Goal: Find specific page/section: Find specific page/section

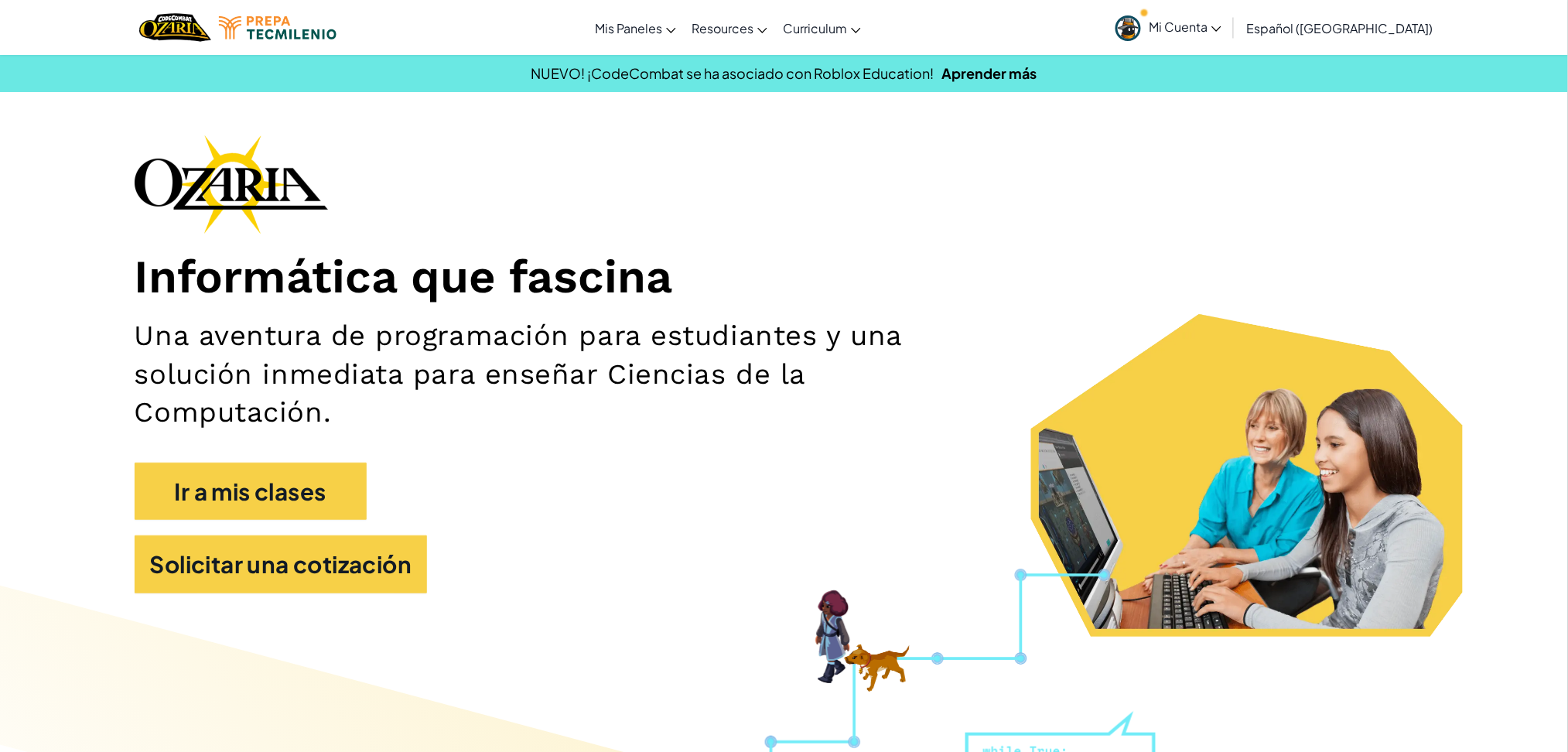
click at [1222, 23] on span "Mi Cuenta" at bounding box center [1185, 27] width 72 height 17
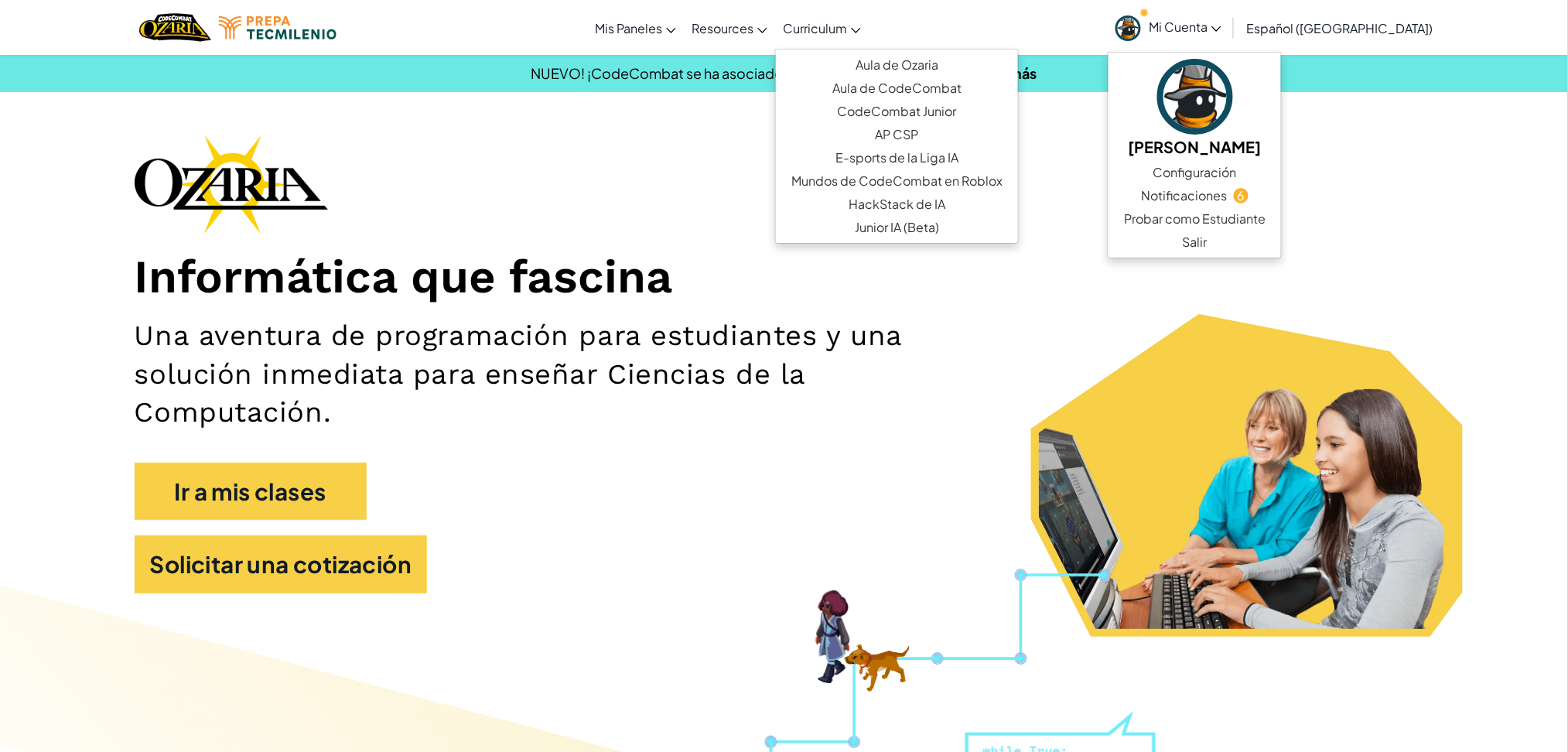
click at [869, 20] on link "Curriculum" at bounding box center [821, 28] width 94 height 42
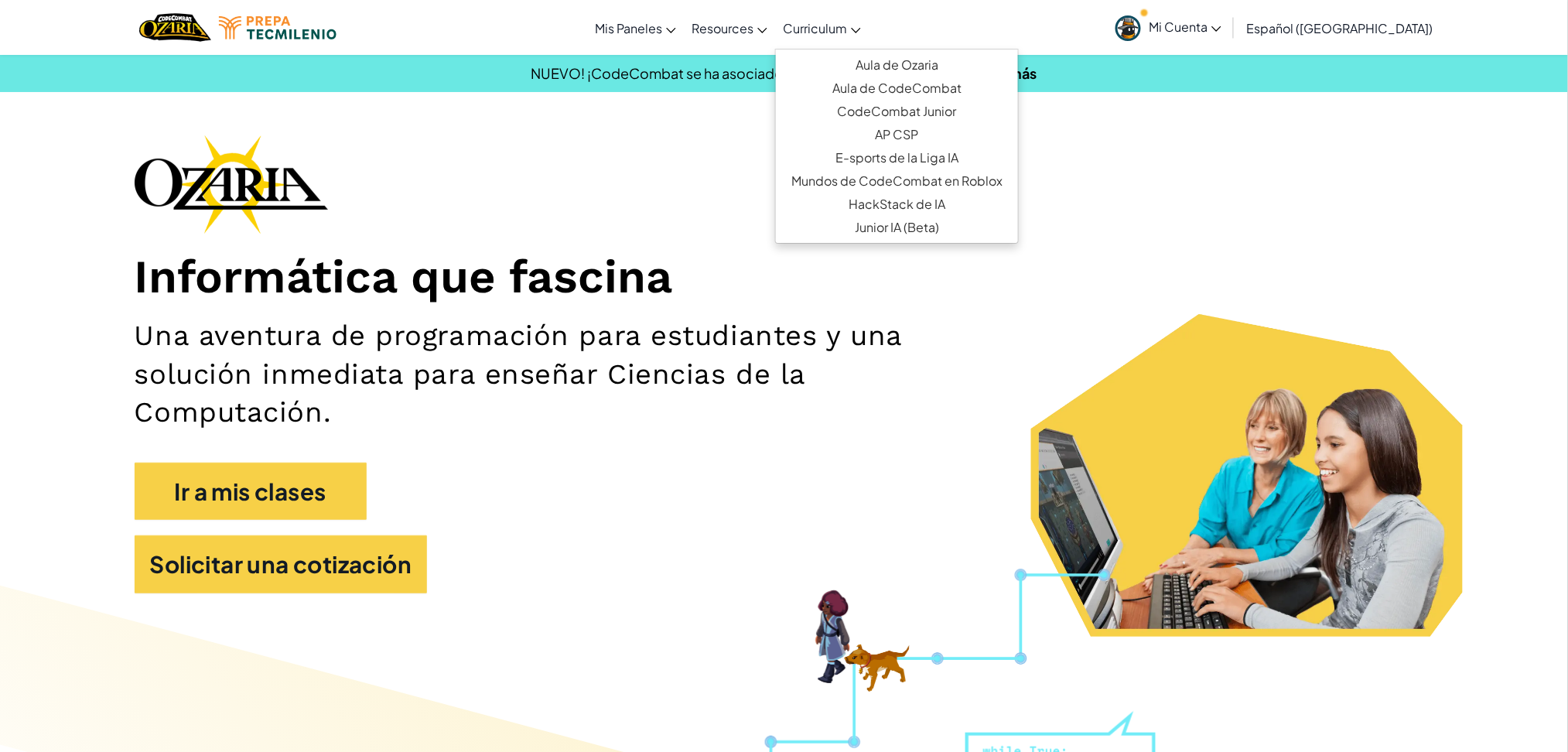
click at [887, 51] on ul "Aula de Ozaria Aula de CodeCombat CodeCombat Junior AP CSP E-sports de la Liga …" at bounding box center [897, 146] width 244 height 195
click at [887, 70] on link "Aula de Ozaria" at bounding box center [897, 65] width 242 height 24
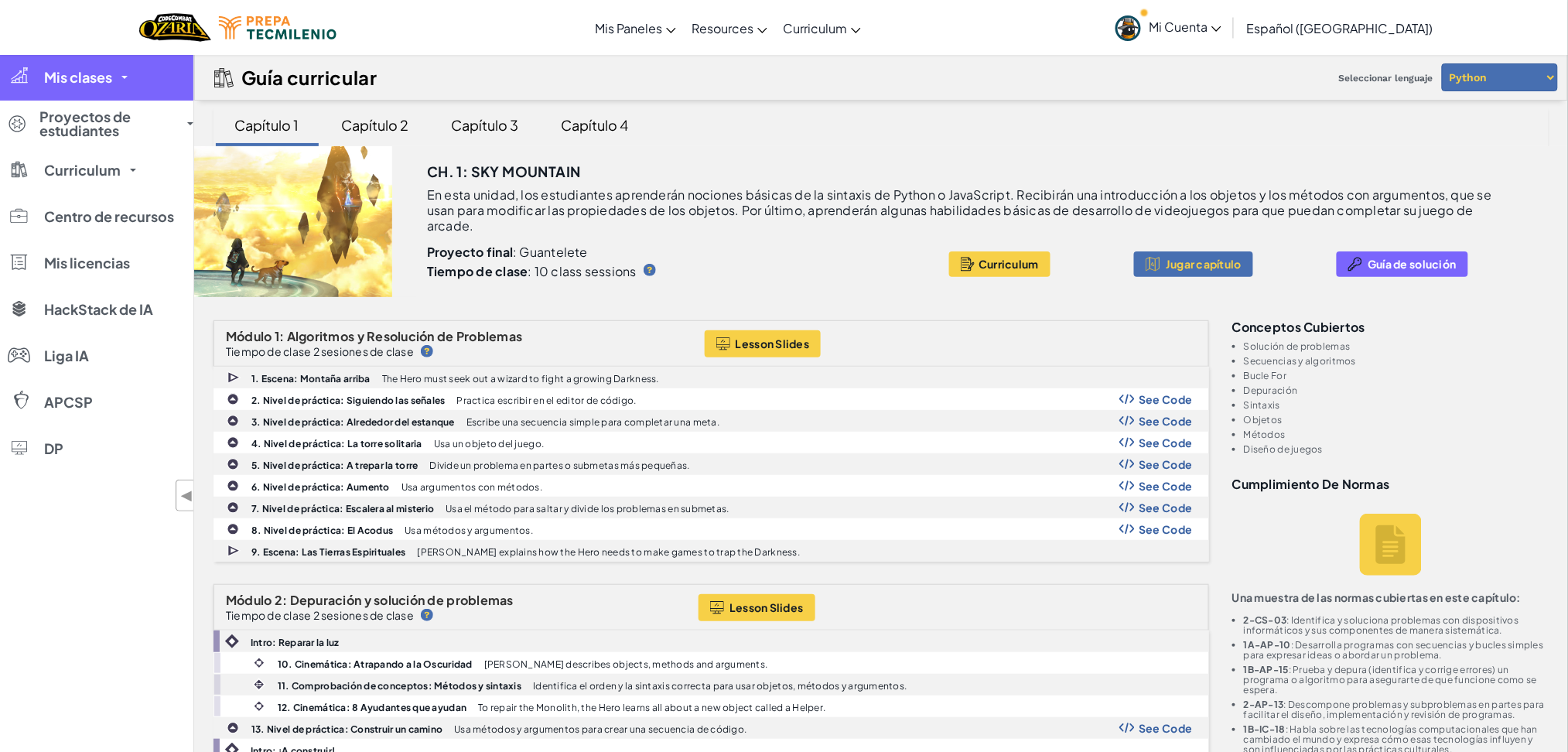
click at [100, 76] on span "Mis clases" at bounding box center [78, 77] width 68 height 14
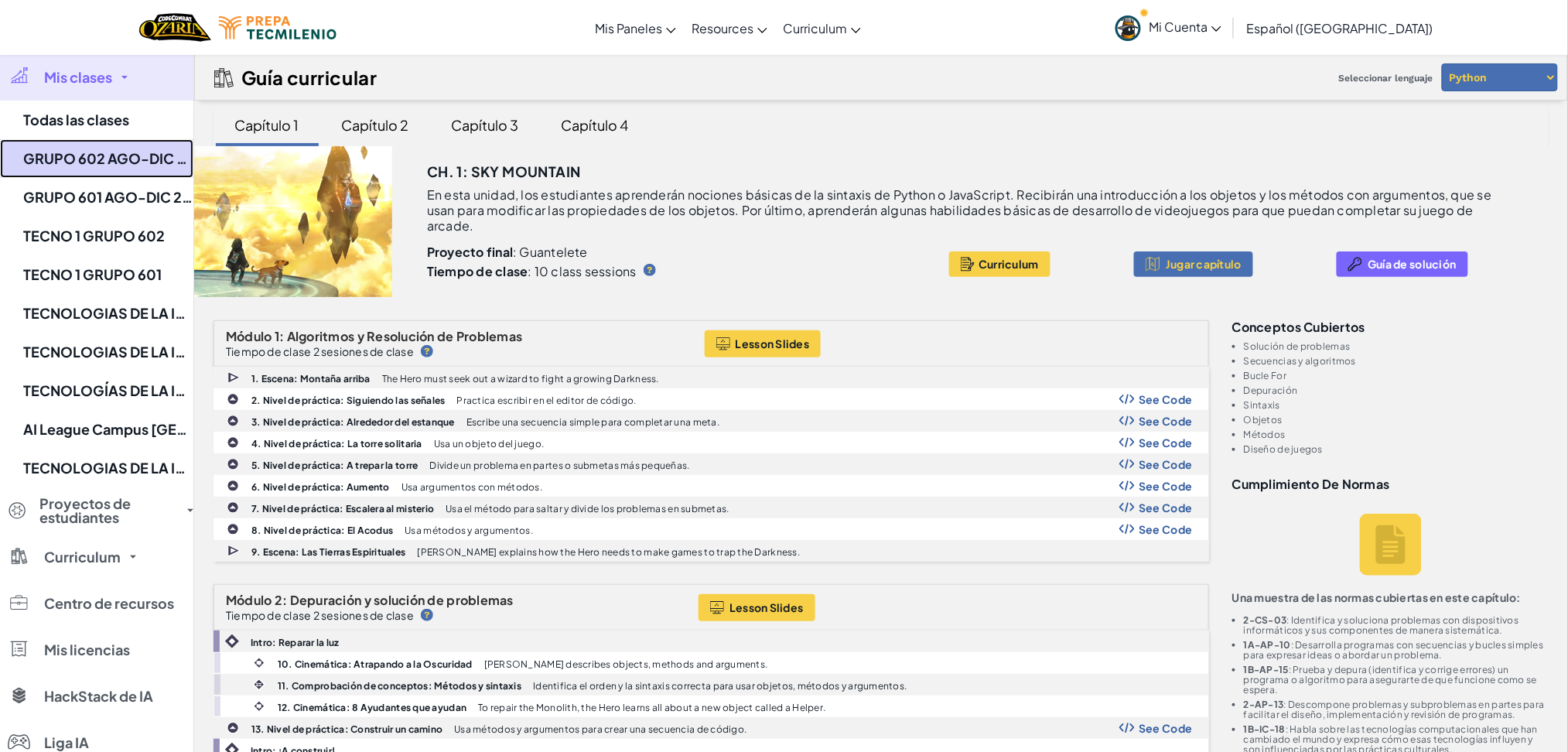
click at [118, 170] on link "GRUPO 602 AGO-DIC 2025" at bounding box center [97, 158] width 194 height 39
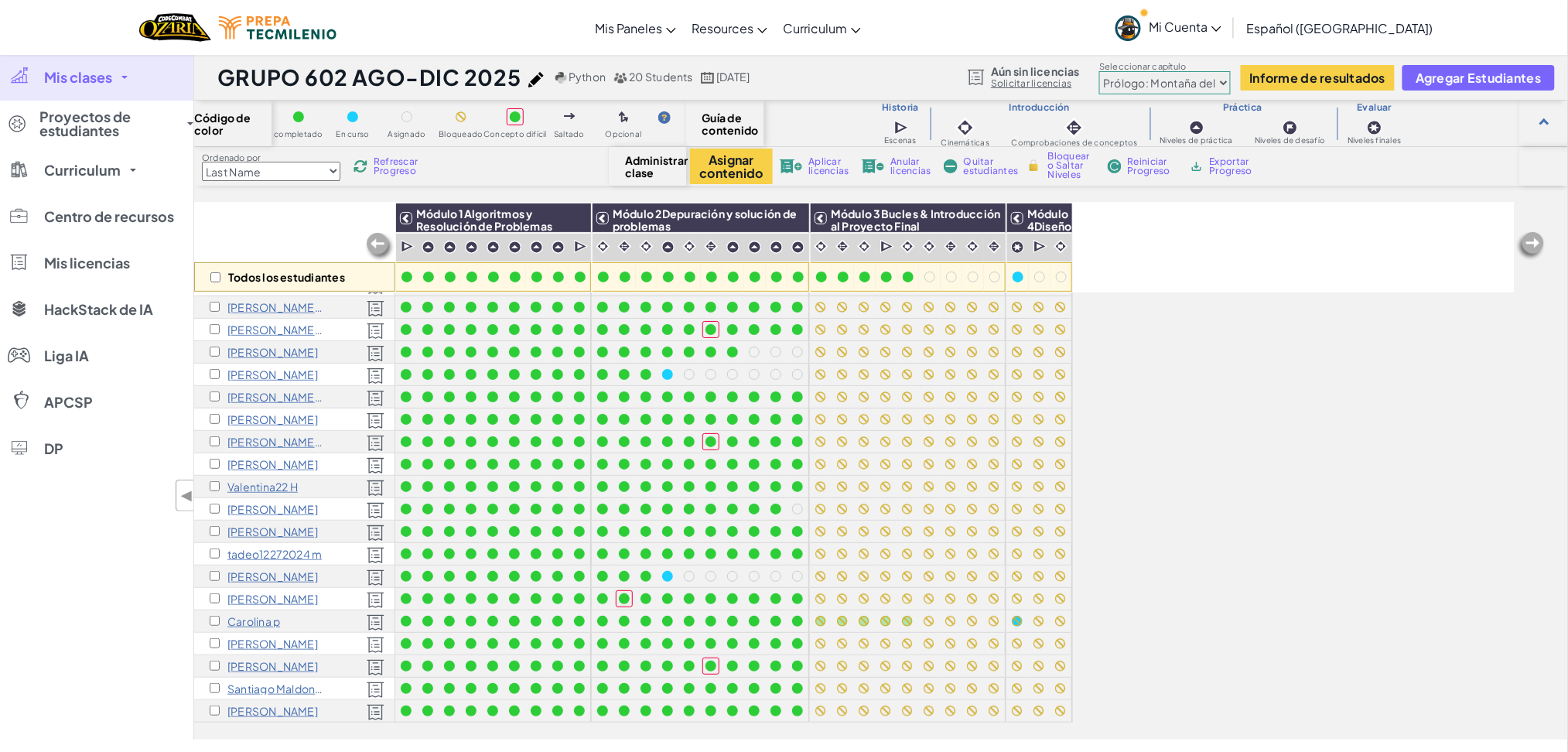
scroll to position [34, 0]
